Goal: Navigation & Orientation: Find specific page/section

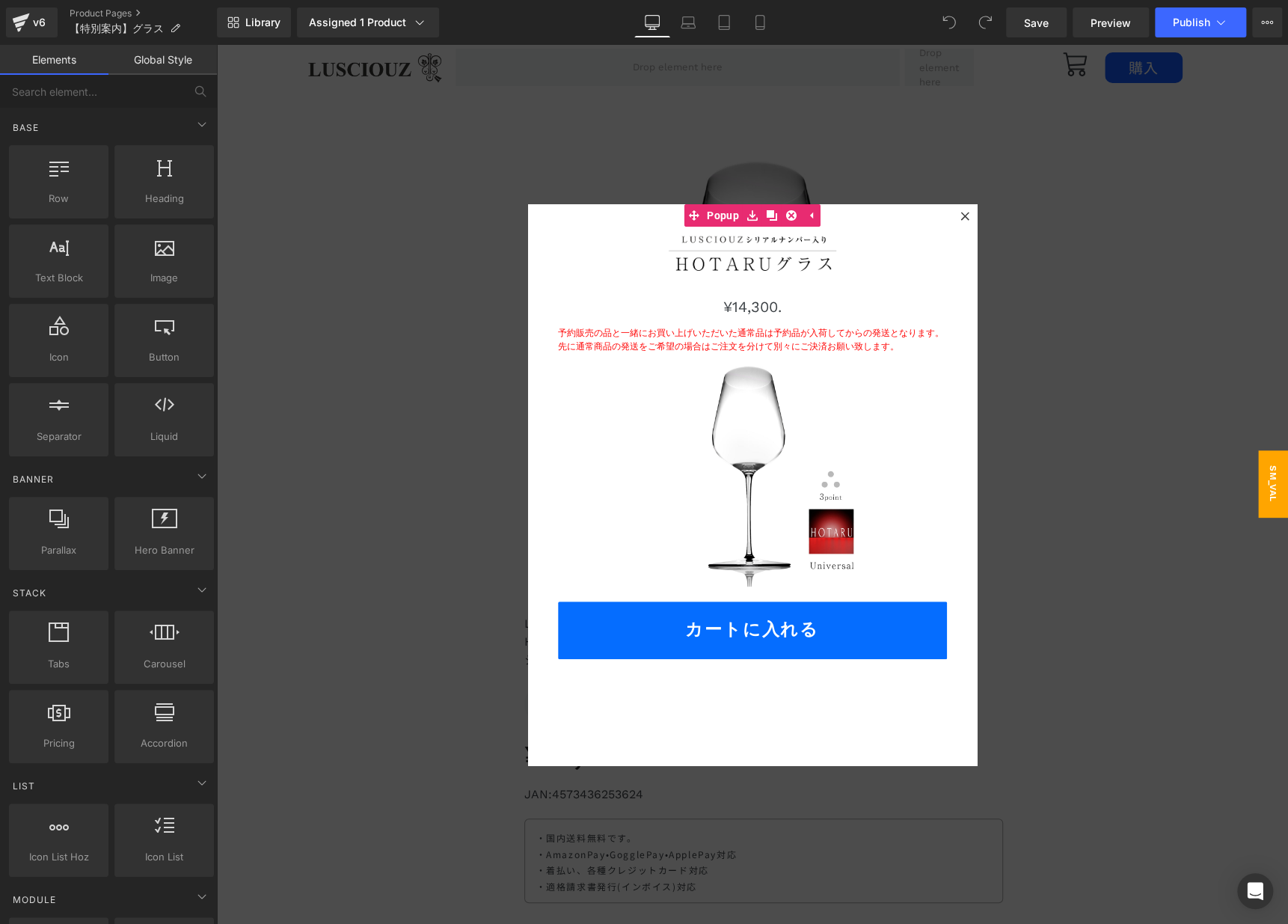
drag, startPoint x: 216, startPoint y: 45, endPoint x: 959, endPoint y: 221, distance: 763.6
click at [959, 221] on div at bounding box center [964, 215] width 18 height 18
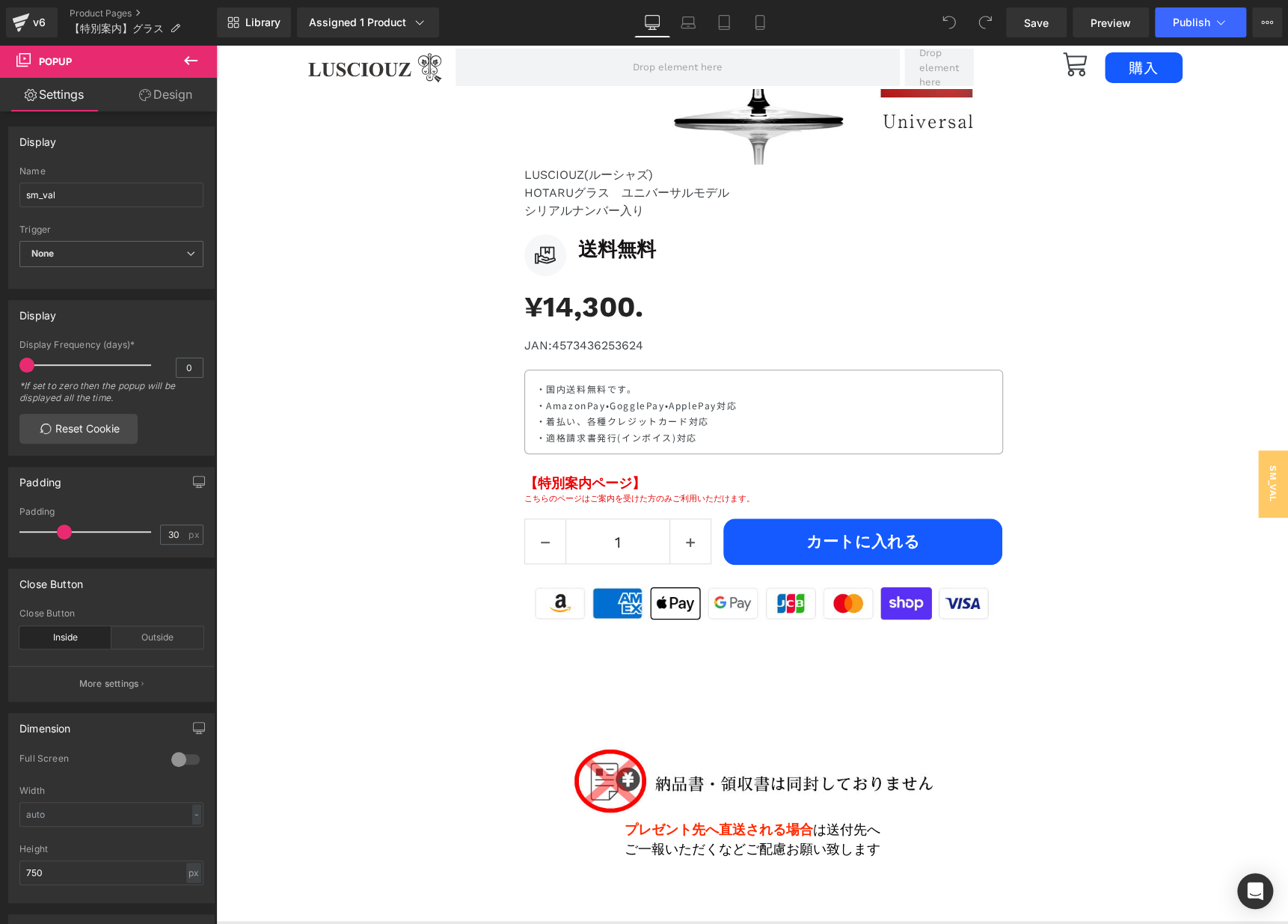
scroll to position [929, 0]
